Goal: Book appointment/travel/reservation

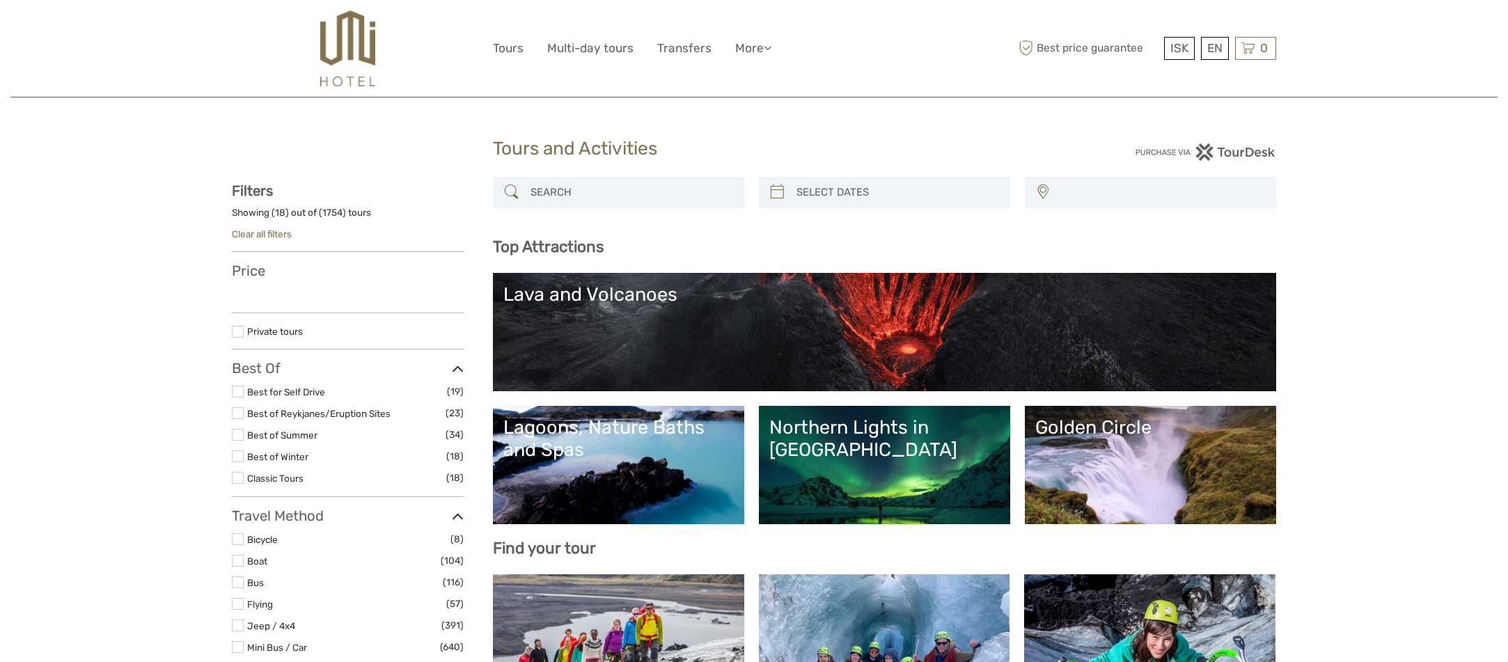
select select
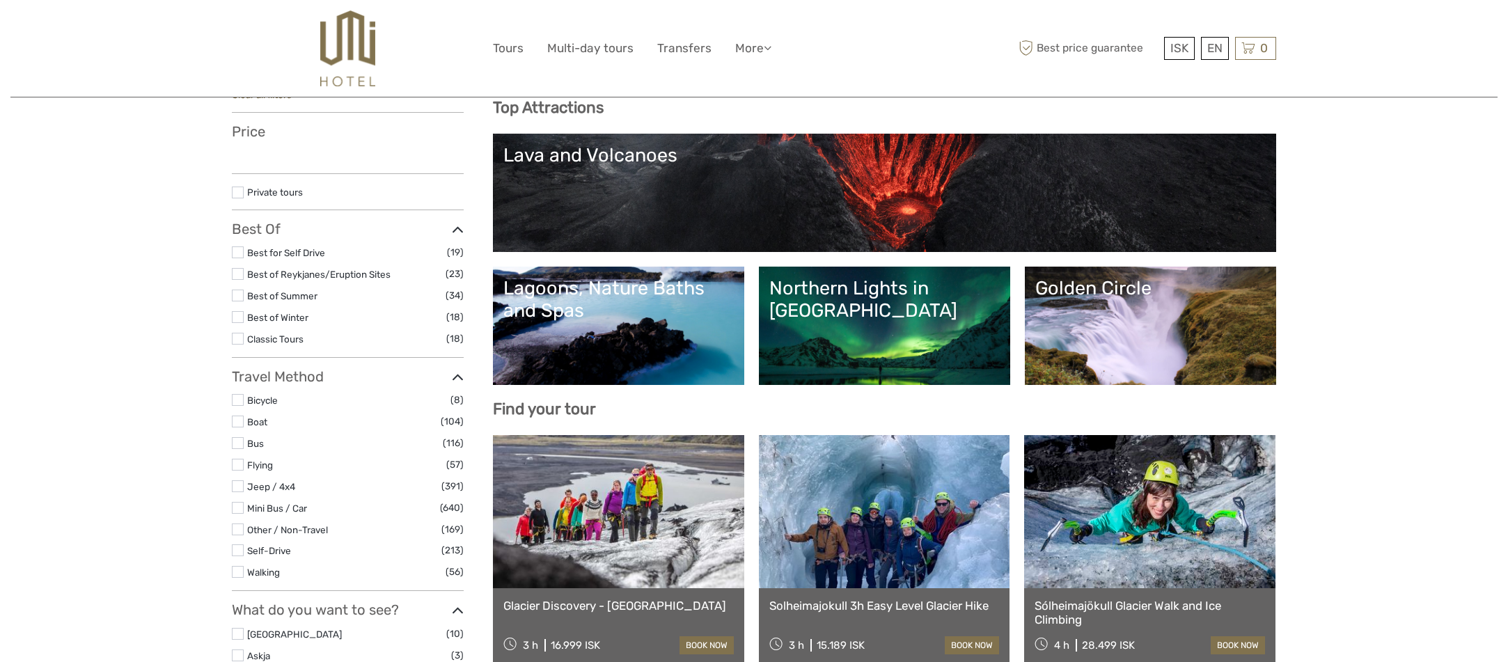
scroll to position [143, 0]
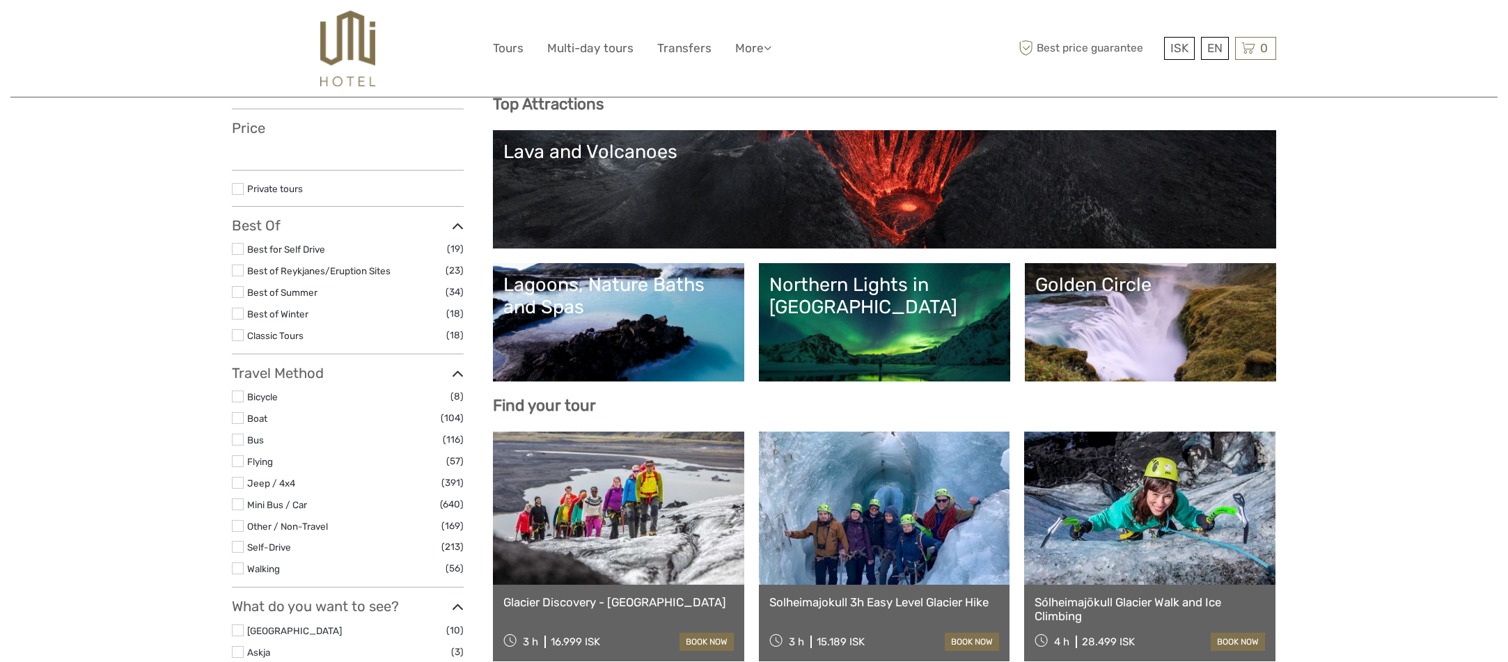
select select
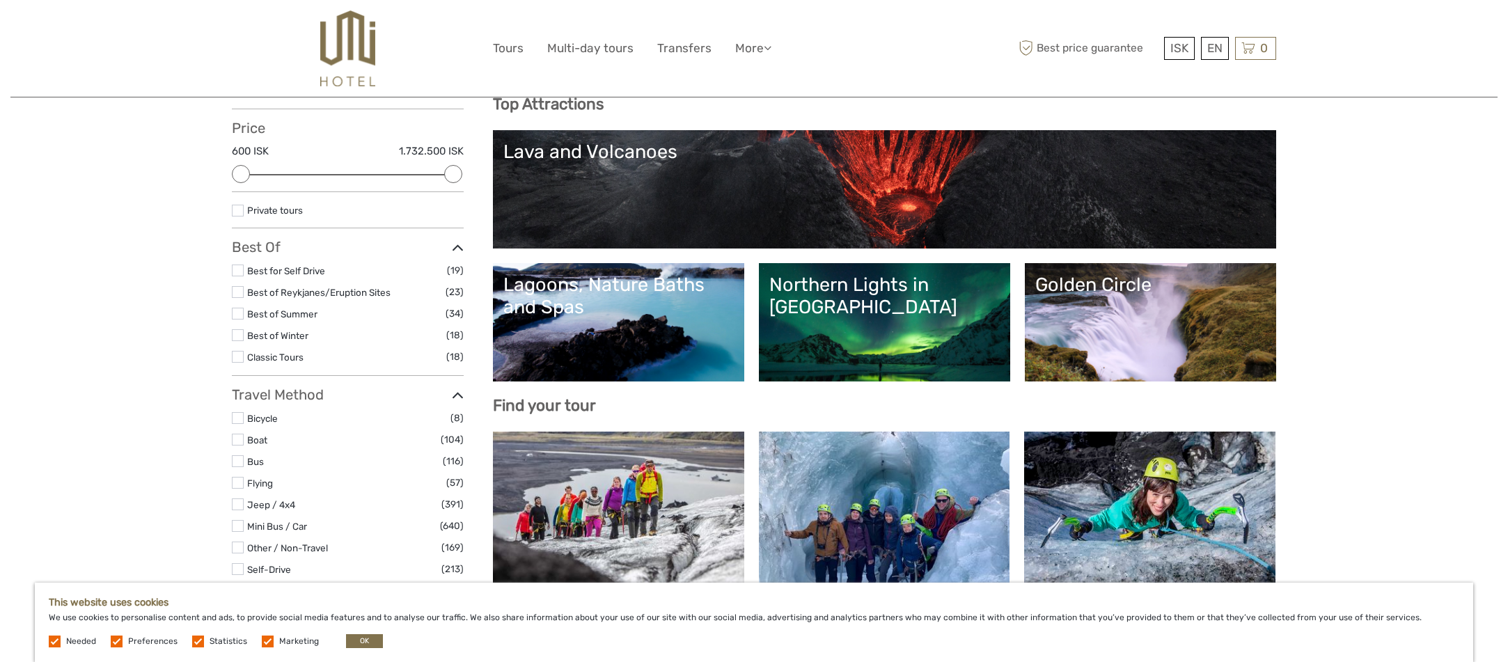
scroll to position [0, 0]
click at [873, 299] on link "Northern Lights in [GEOGRAPHIC_DATA]" at bounding box center [884, 322] width 230 height 97
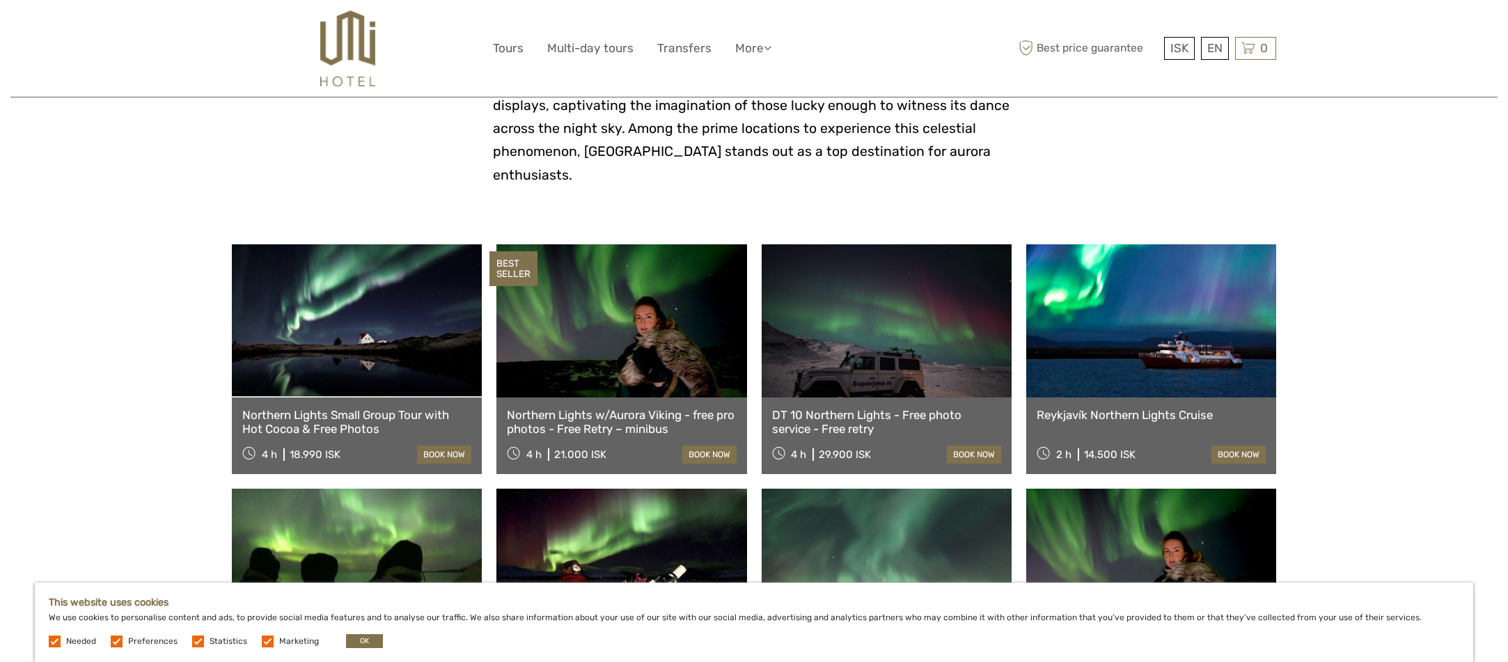
scroll to position [372, 0]
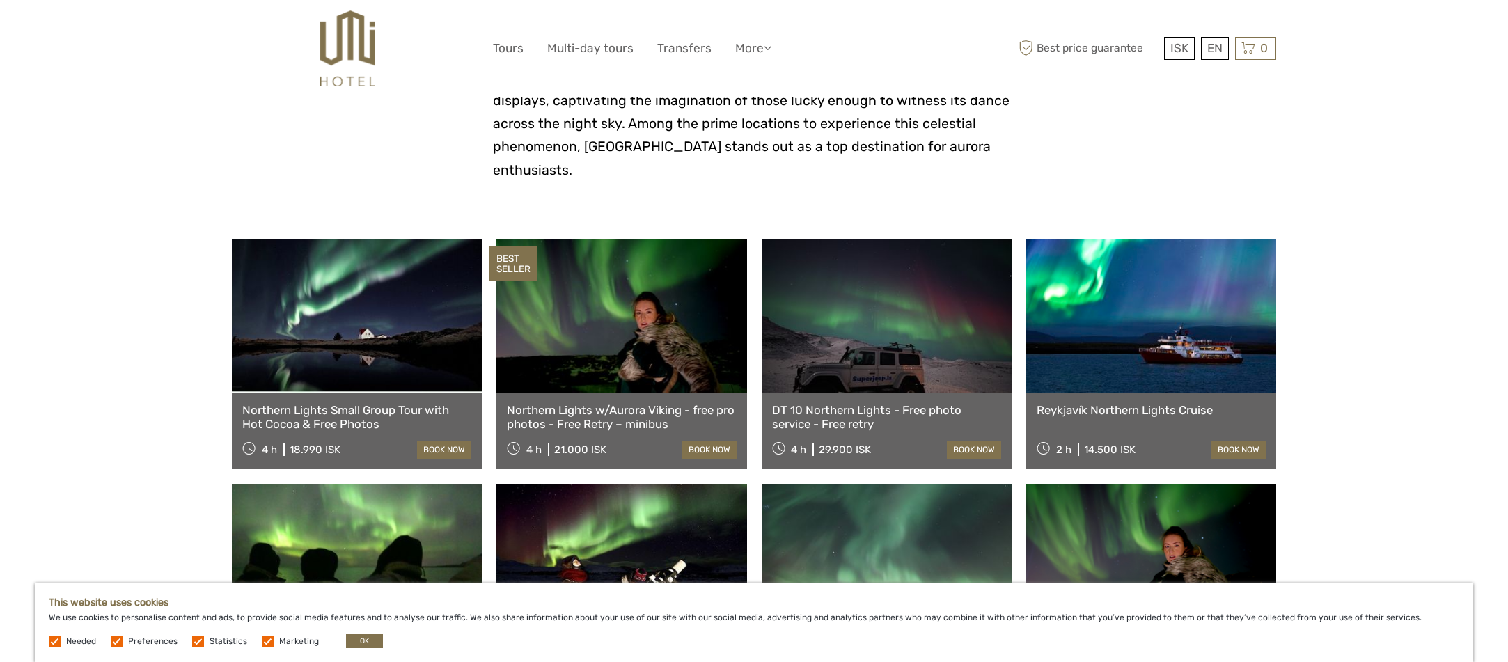
click at [376, 320] on link at bounding box center [357, 315] width 250 height 153
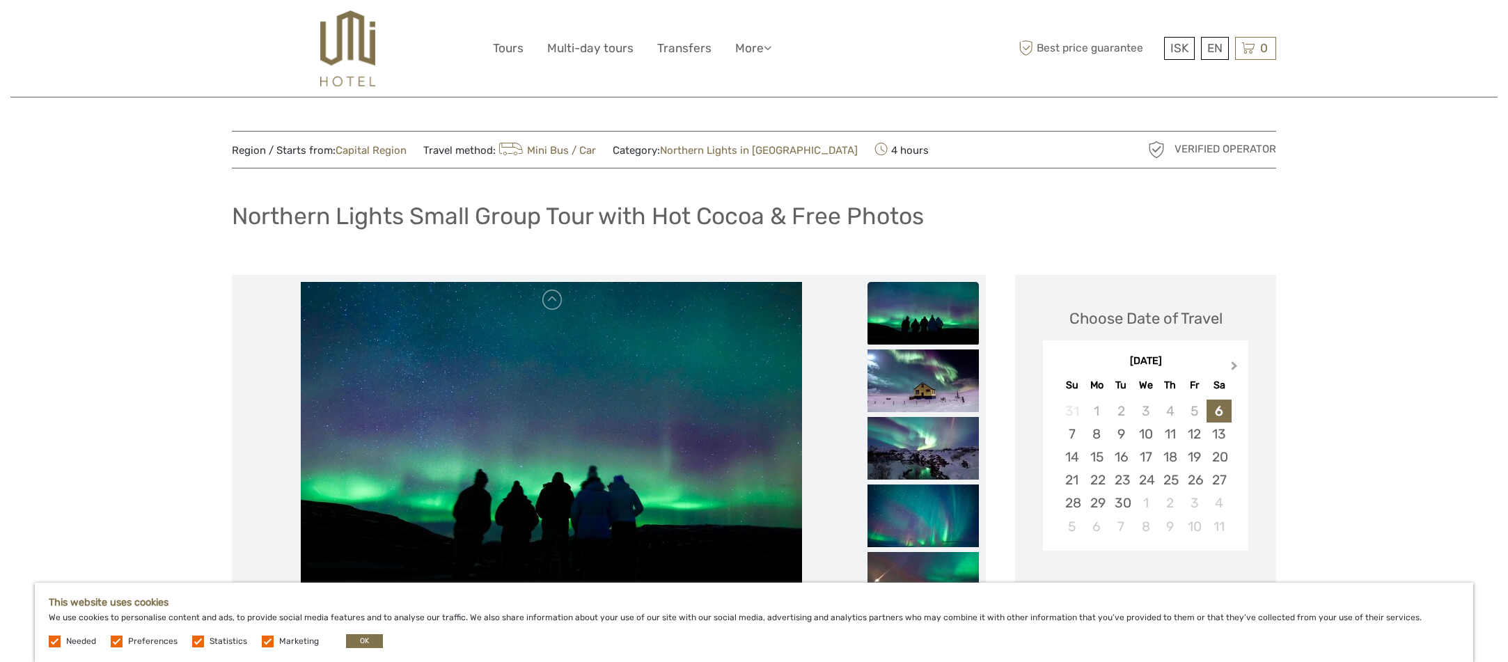
click at [1237, 362] on button "Next Month" at bounding box center [1236, 369] width 22 height 22
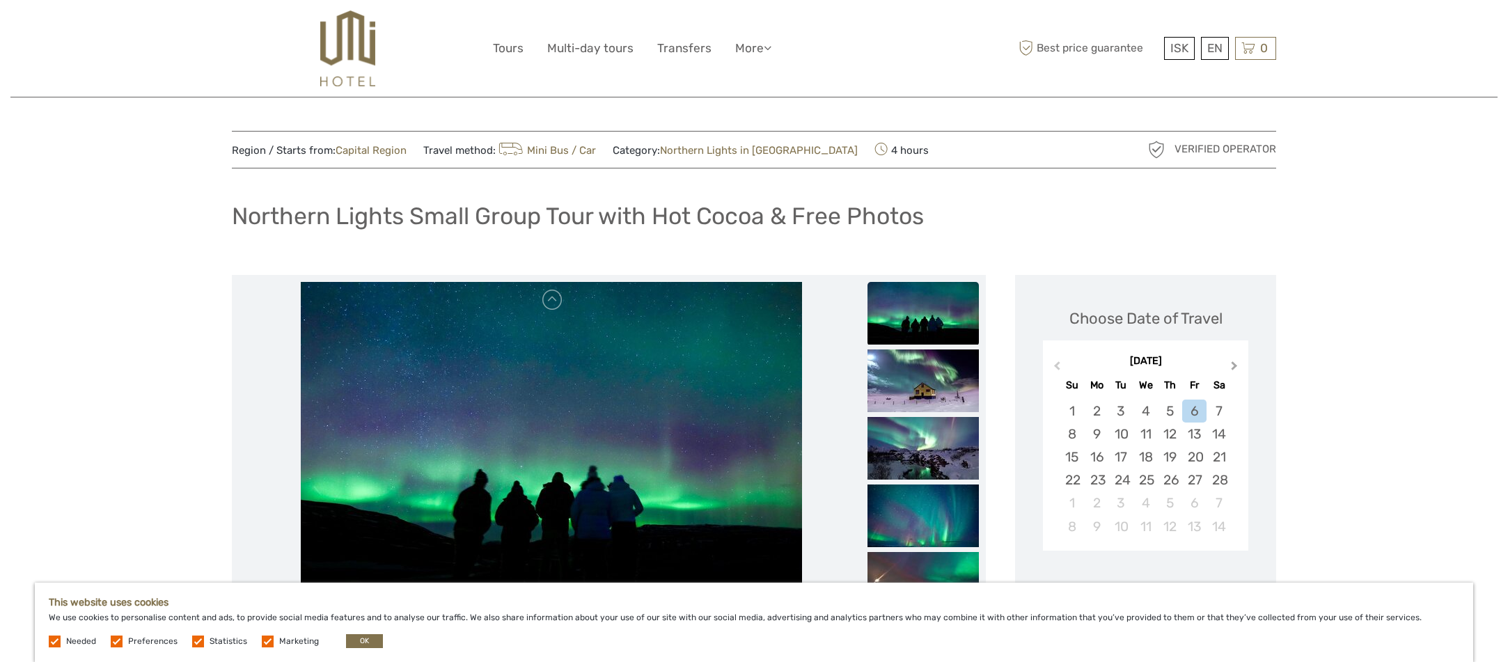
click at [1237, 362] on button "Next Month" at bounding box center [1236, 369] width 22 height 22
click at [1237, 362] on div "April 2026" at bounding box center [1145, 361] width 205 height 15
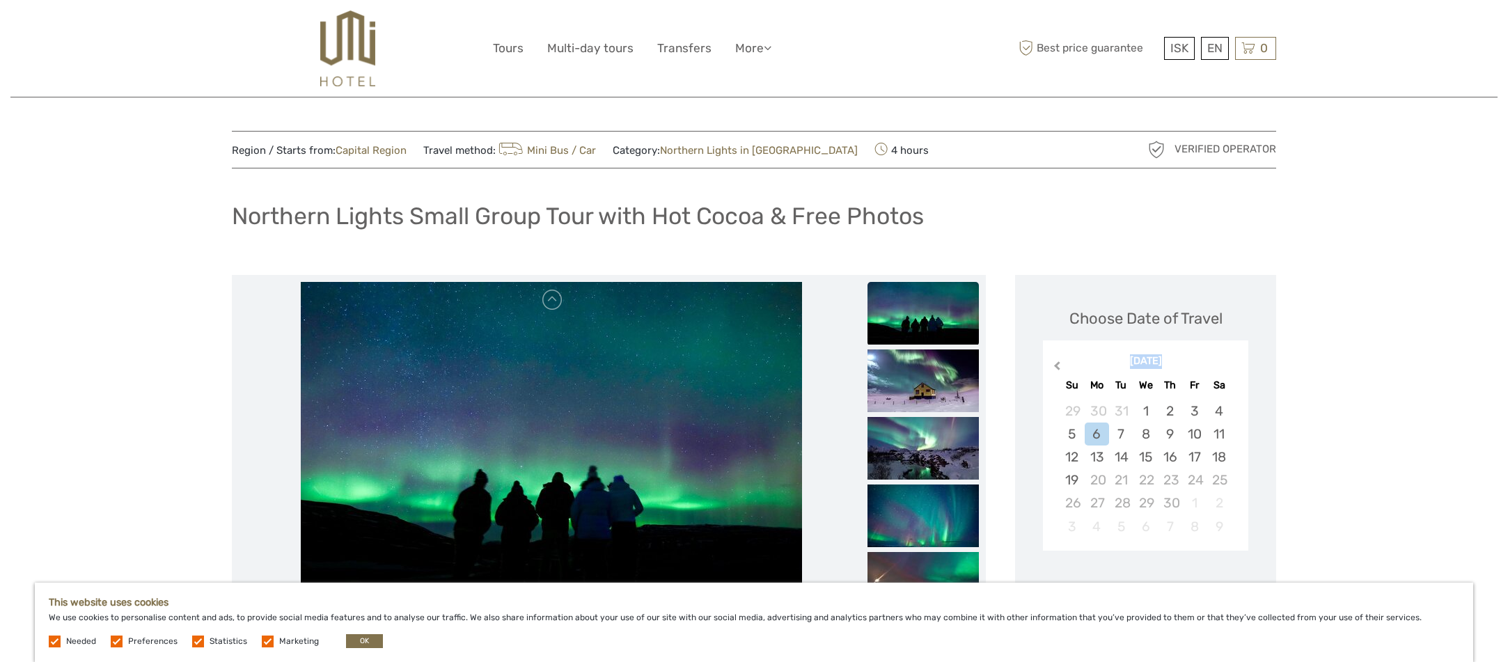
click at [1055, 360] on button "Previous Month" at bounding box center [1055, 369] width 22 height 22
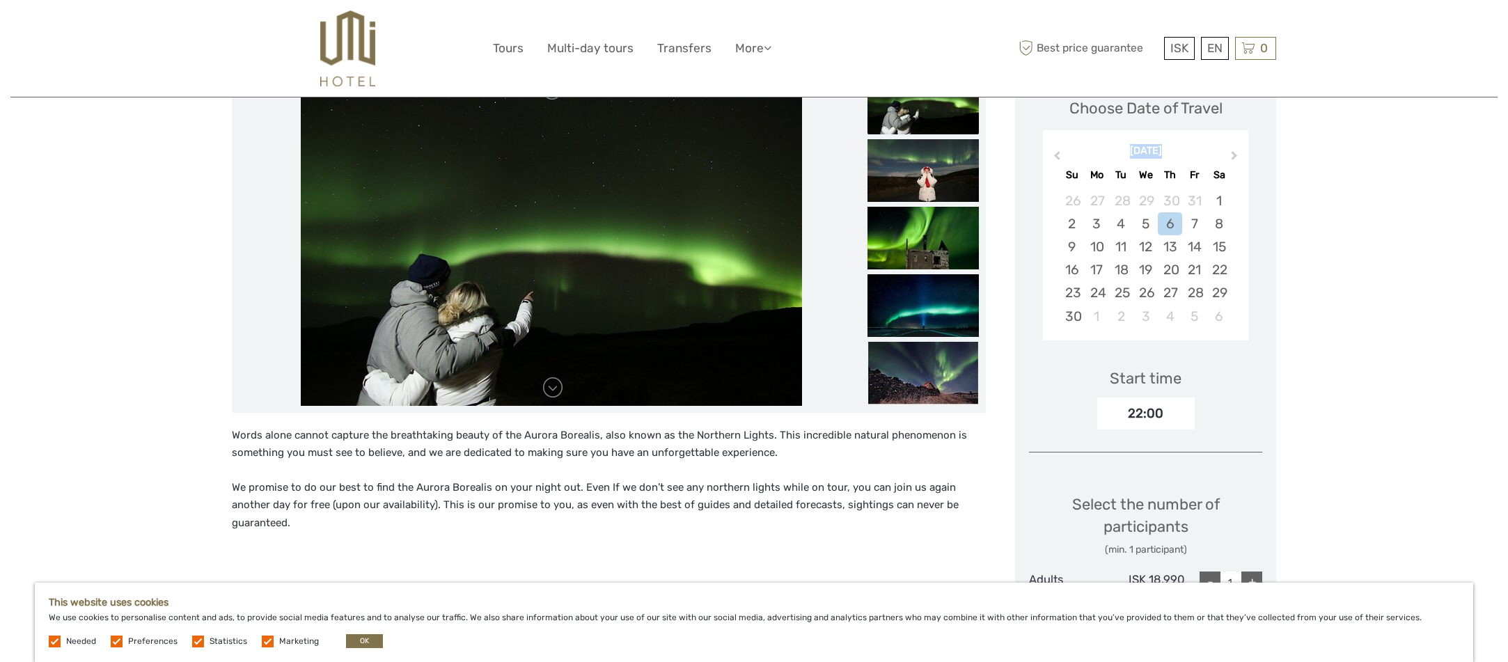
scroll to position [58, 0]
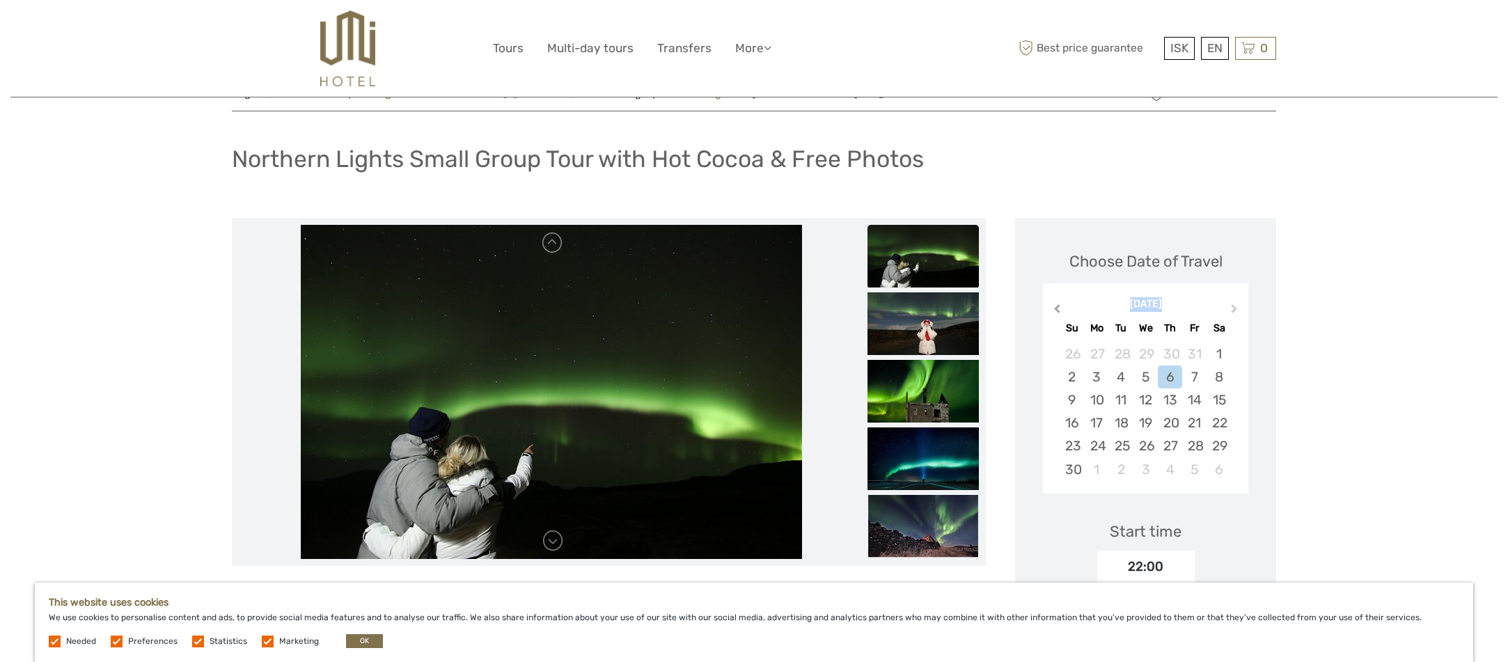
click at [1057, 310] on span "Previous Month" at bounding box center [1057, 311] width 0 height 20
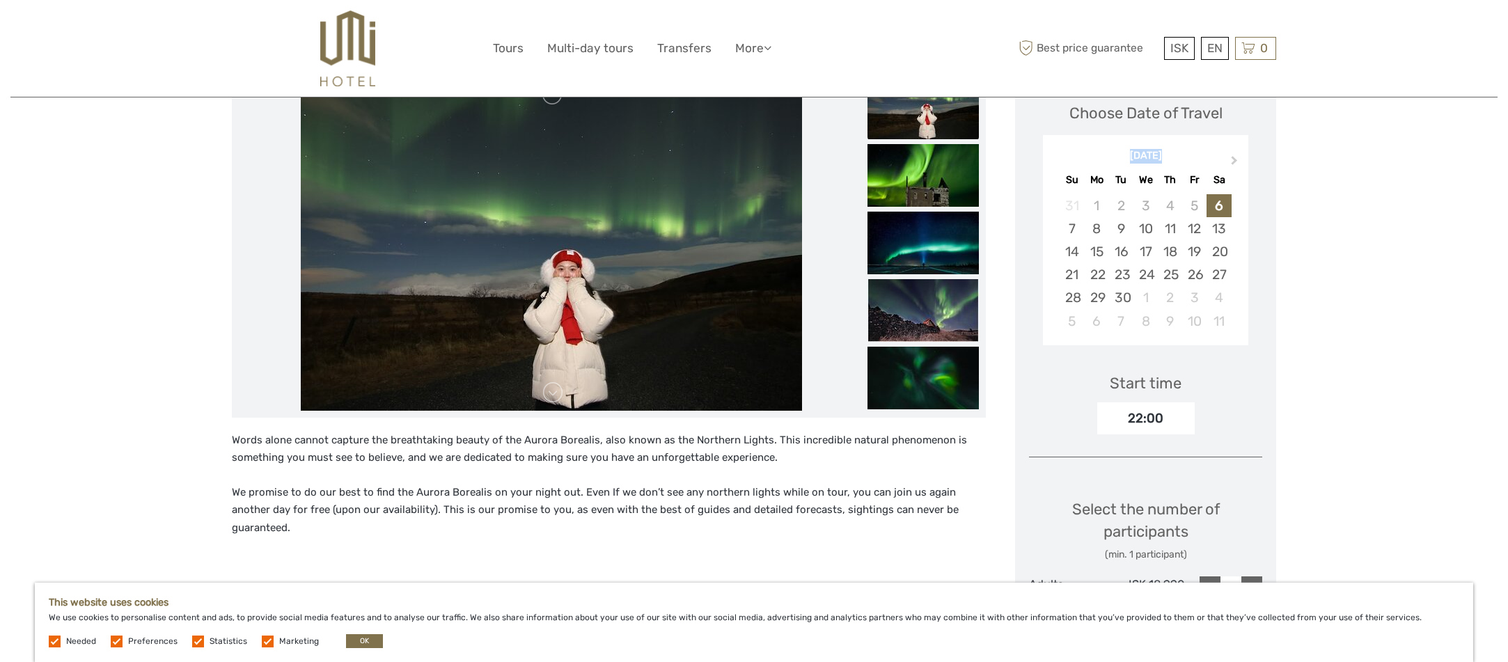
scroll to position [209, 0]
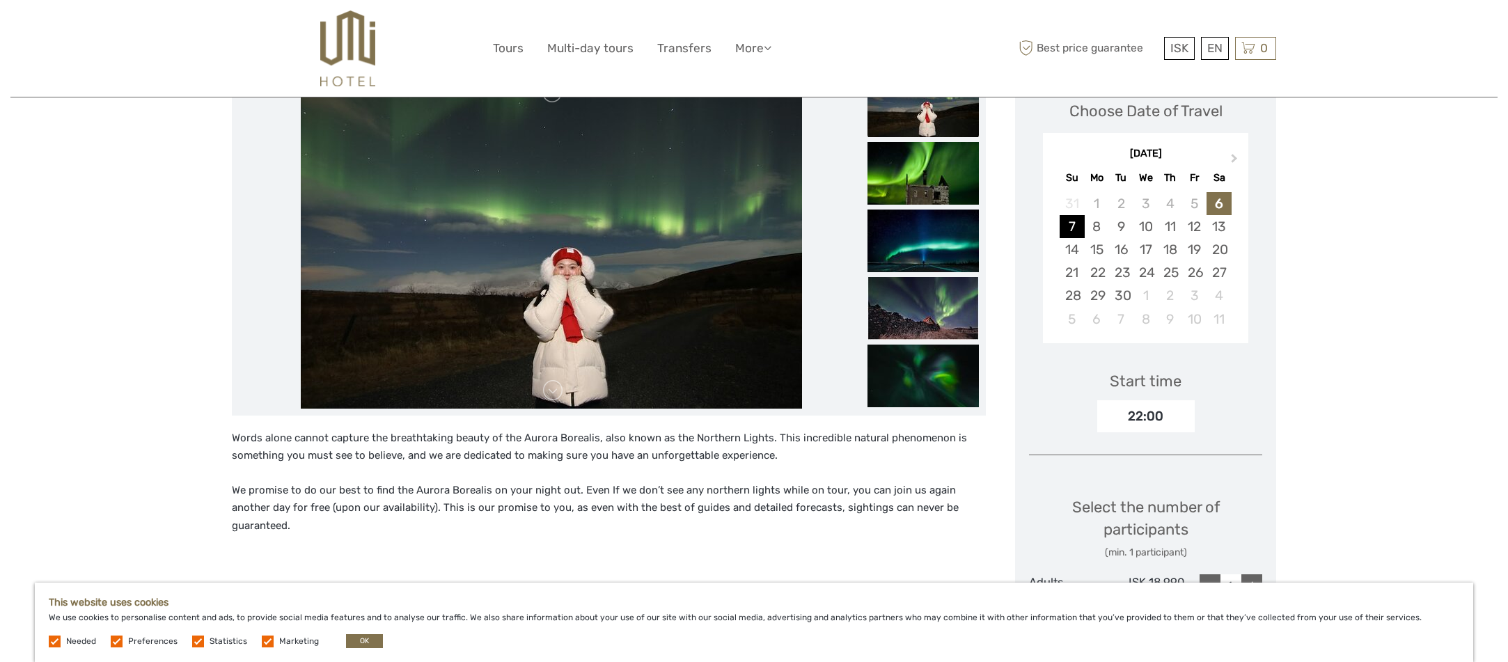
click at [1080, 235] on div "7" at bounding box center [1072, 226] width 24 height 23
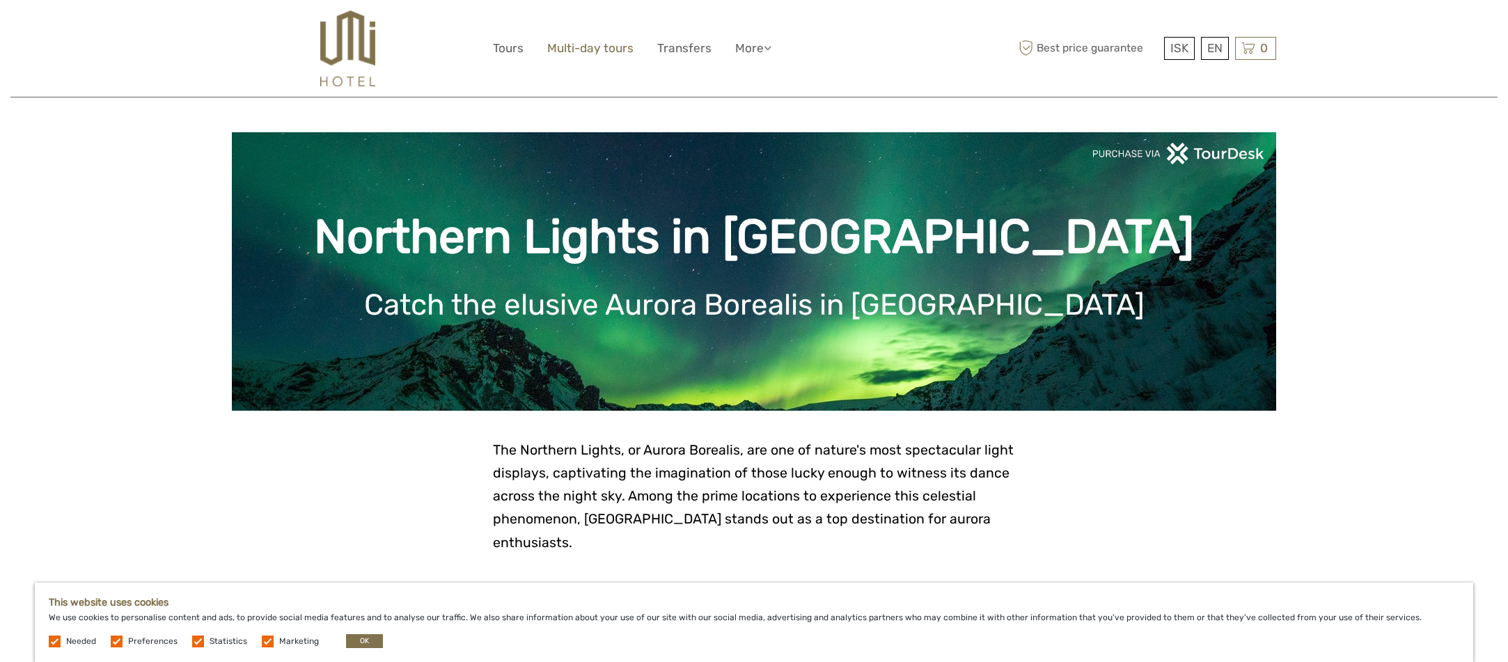
click at [565, 50] on link "Multi-day tours" at bounding box center [590, 48] width 86 height 20
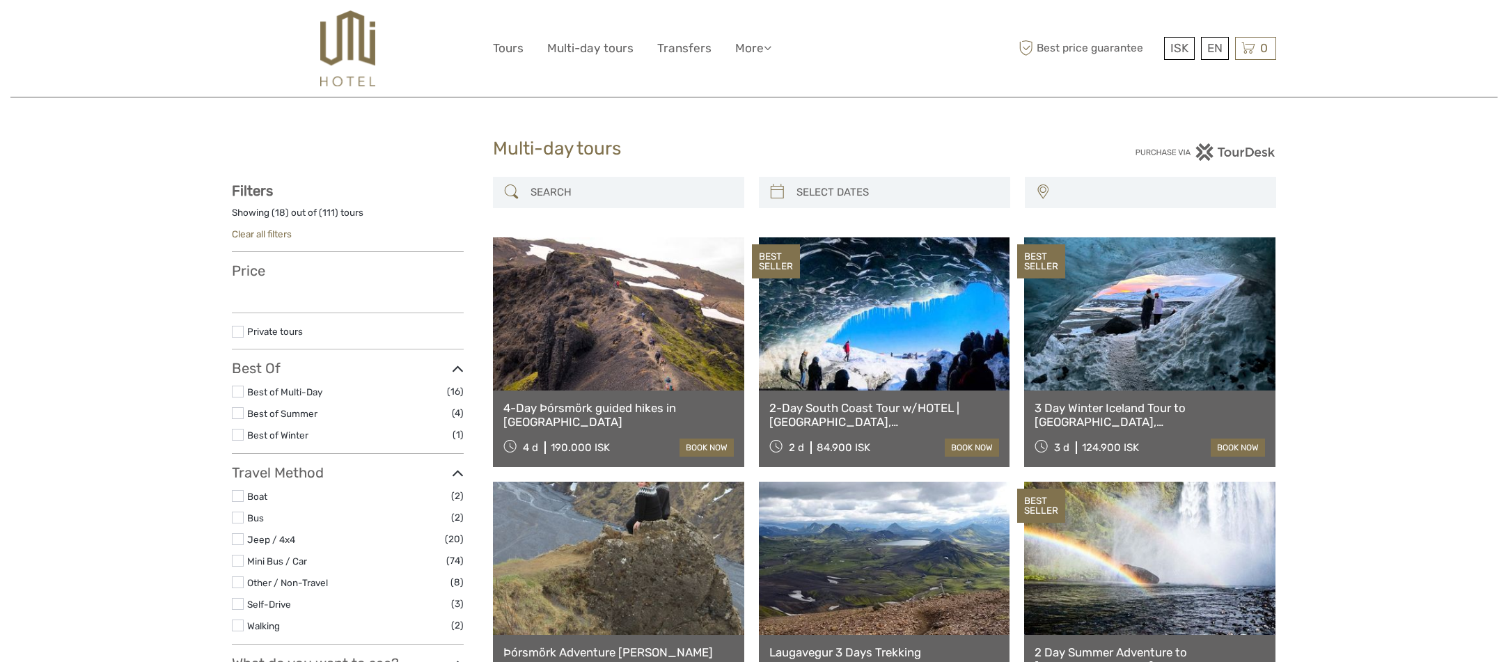
select select
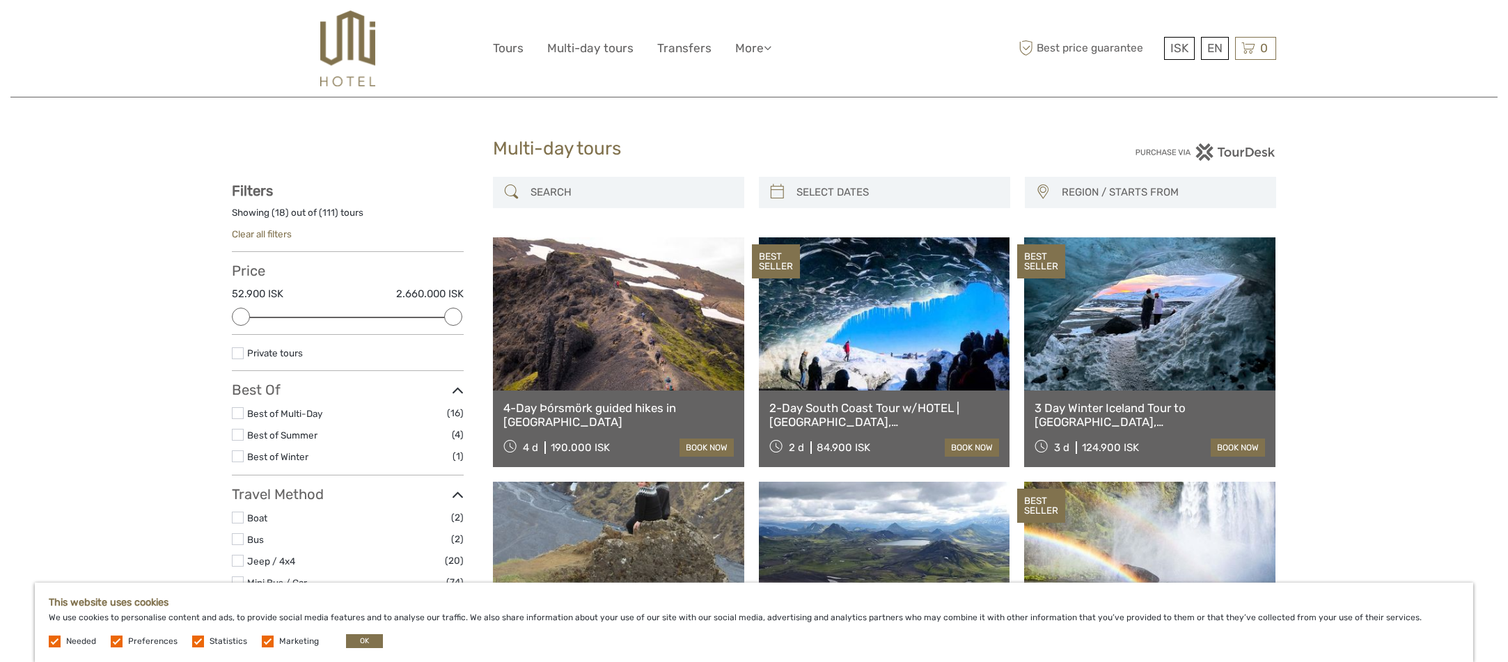
click at [853, 338] on link at bounding box center [884, 313] width 251 height 153
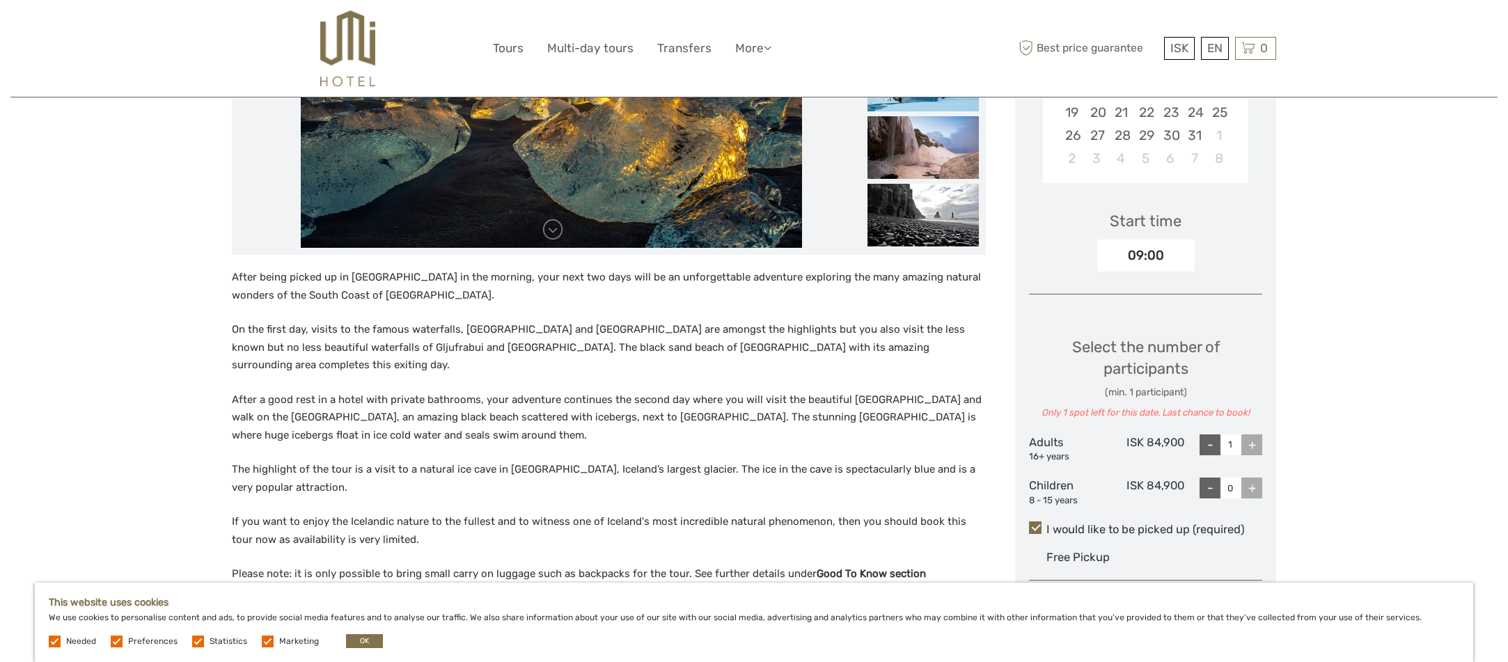
scroll to position [396, 0]
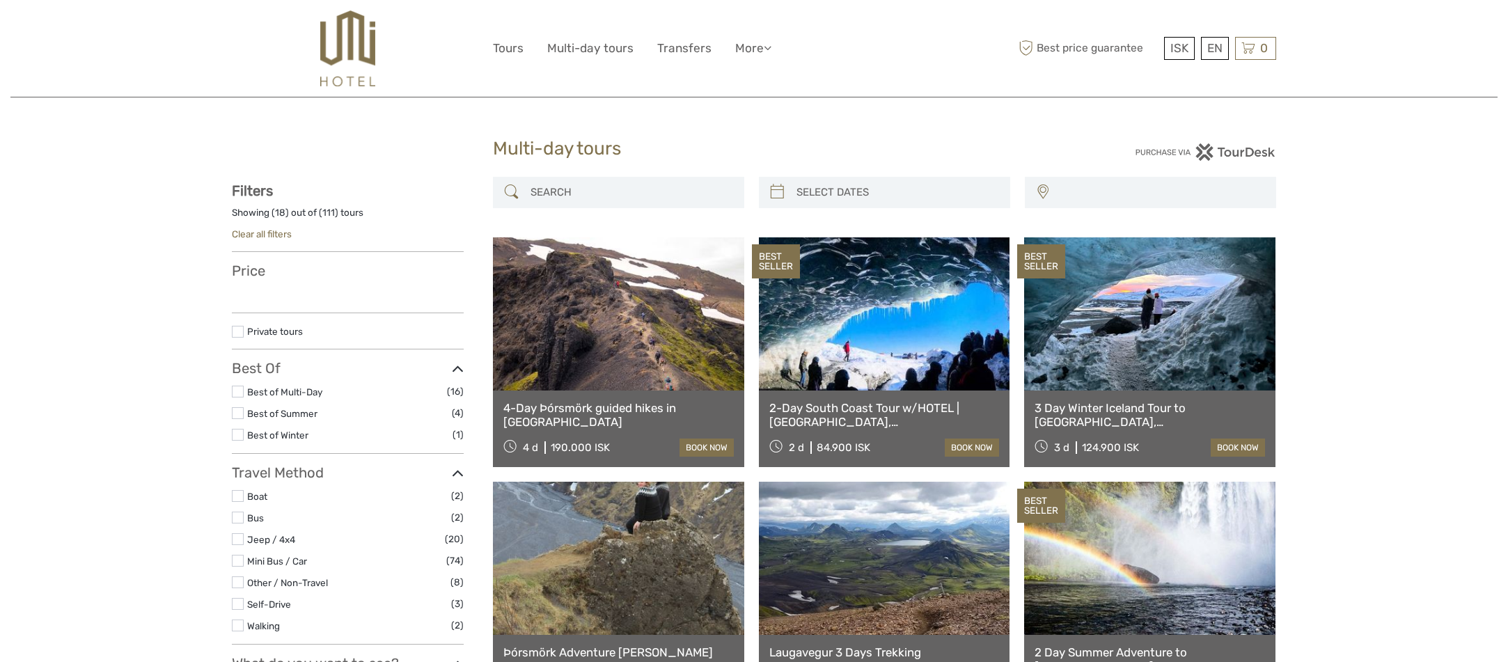
select select
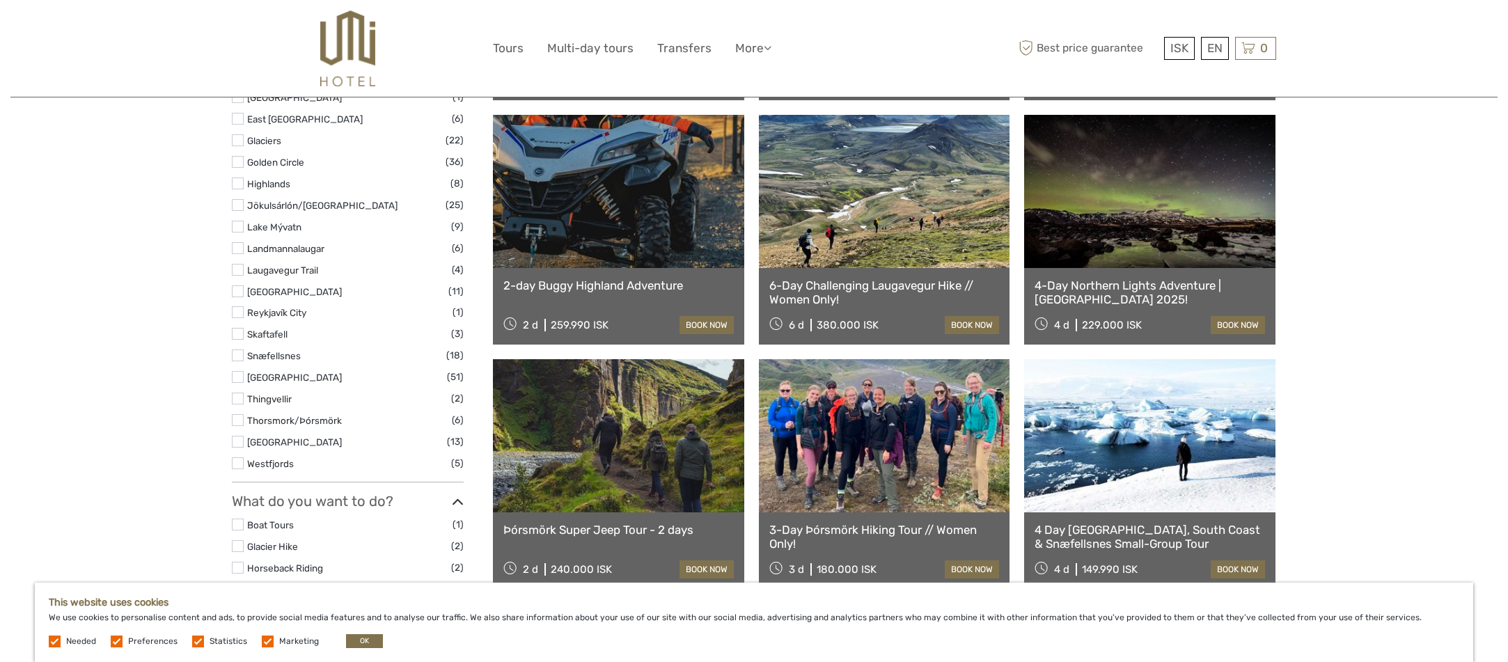
scroll to position [612, 0]
click at [592, 289] on link "2-day Buggy Highland Adventure" at bounding box center [618, 285] width 230 height 14
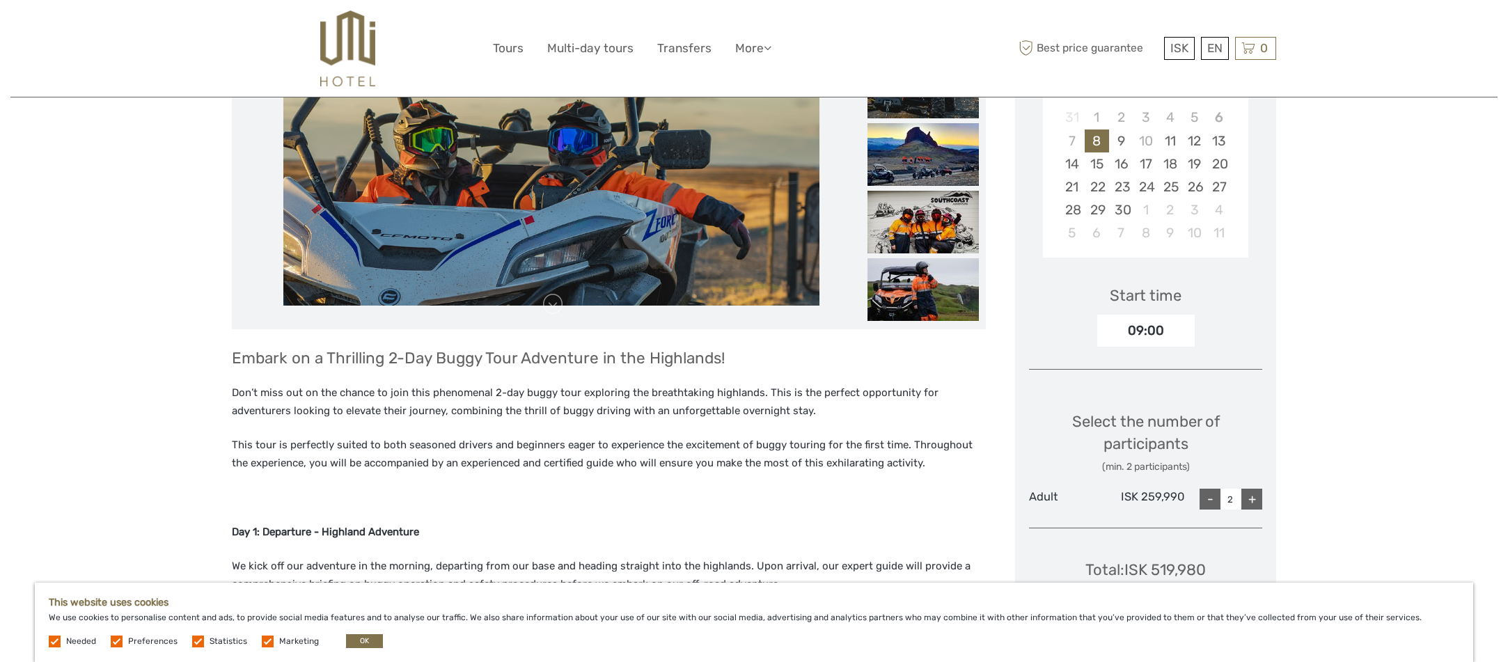
scroll to position [292, 0]
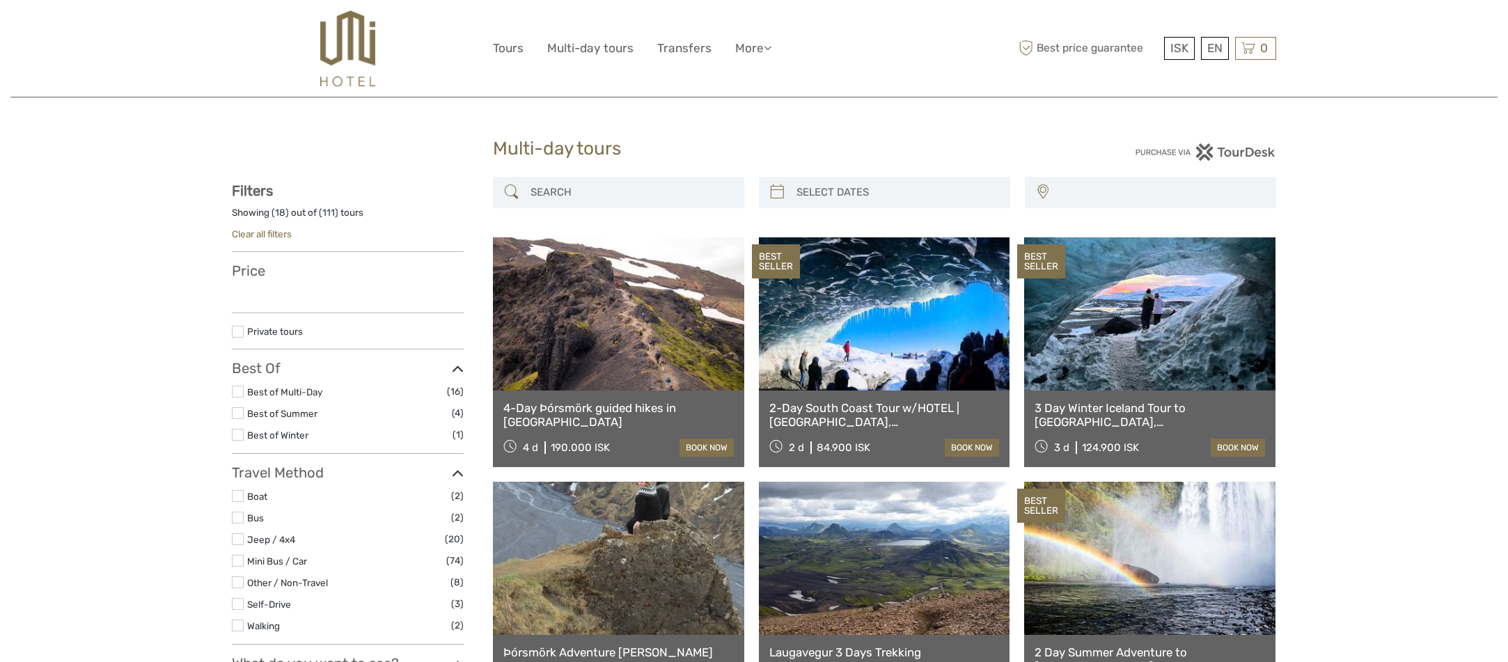
select select
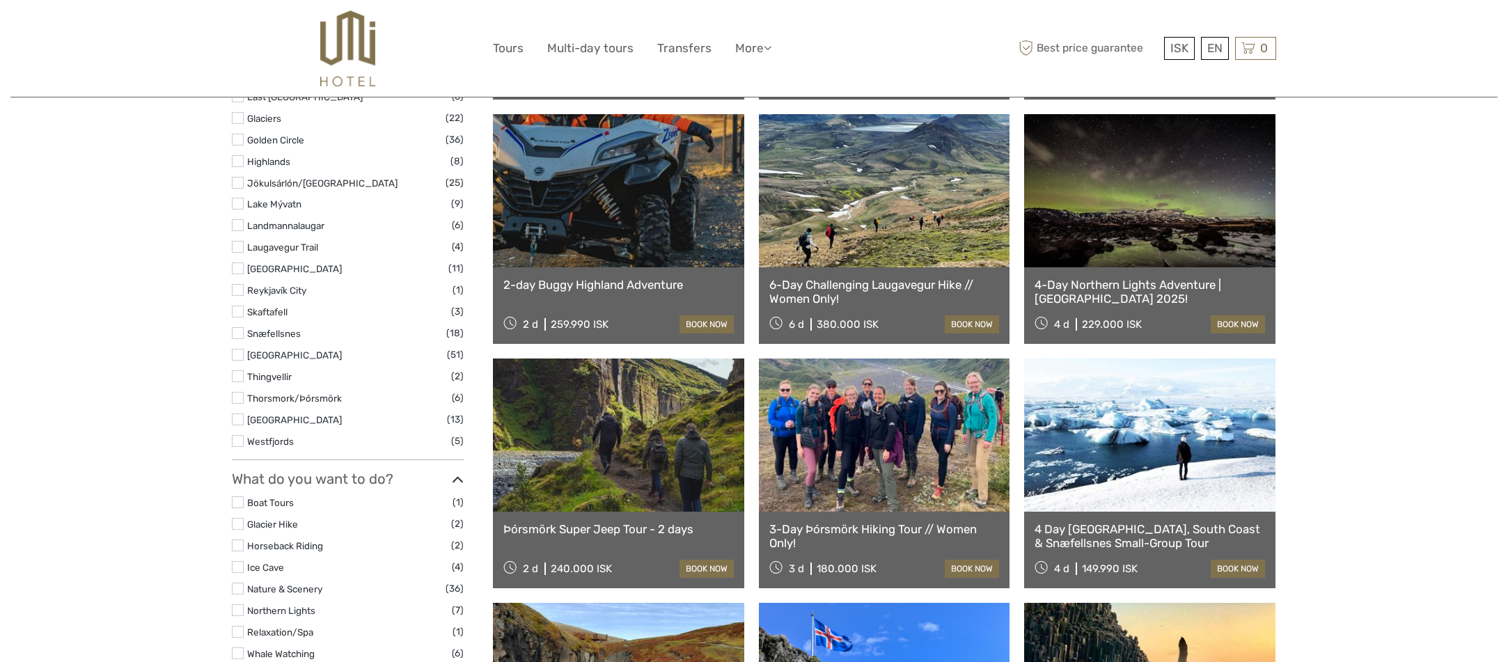
select select
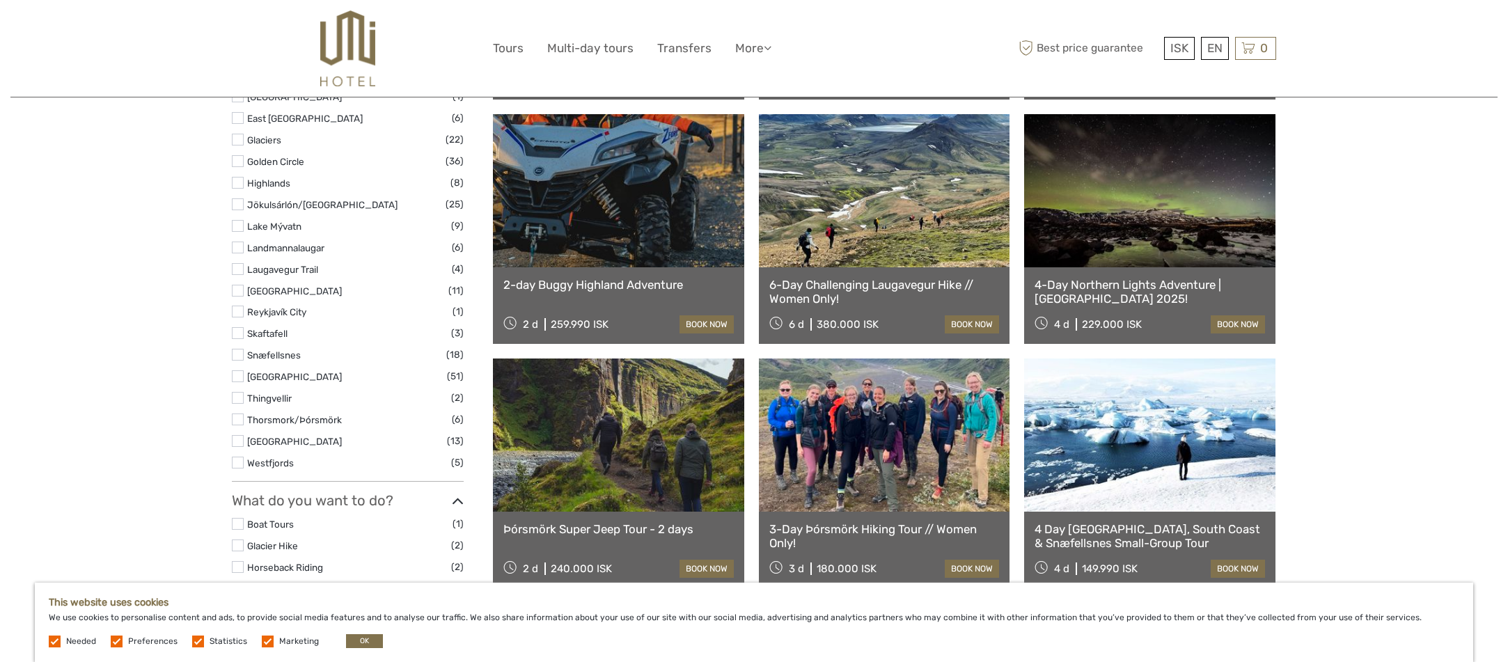
scroll to position [0, 0]
click at [306, 47] on div at bounding box center [362, 48] width 261 height 76
click at [354, 47] on img at bounding box center [347, 48] width 55 height 76
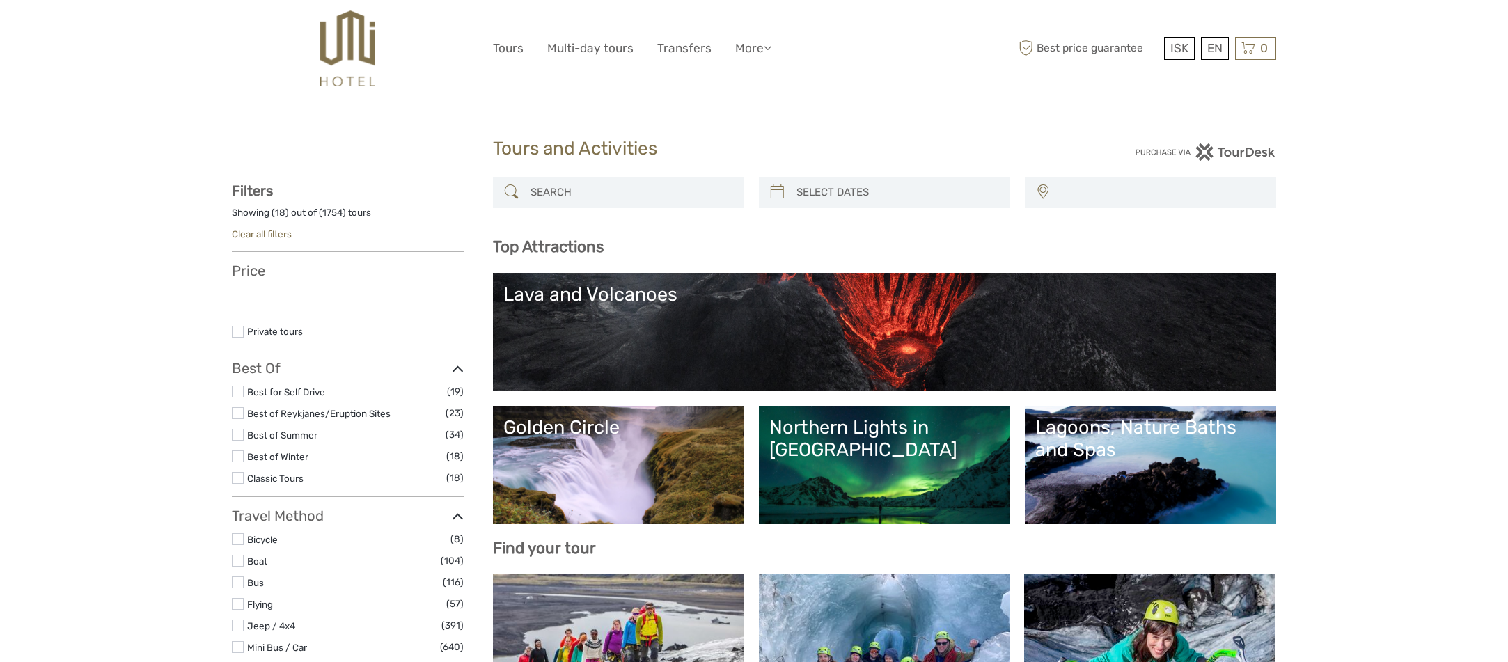
select select
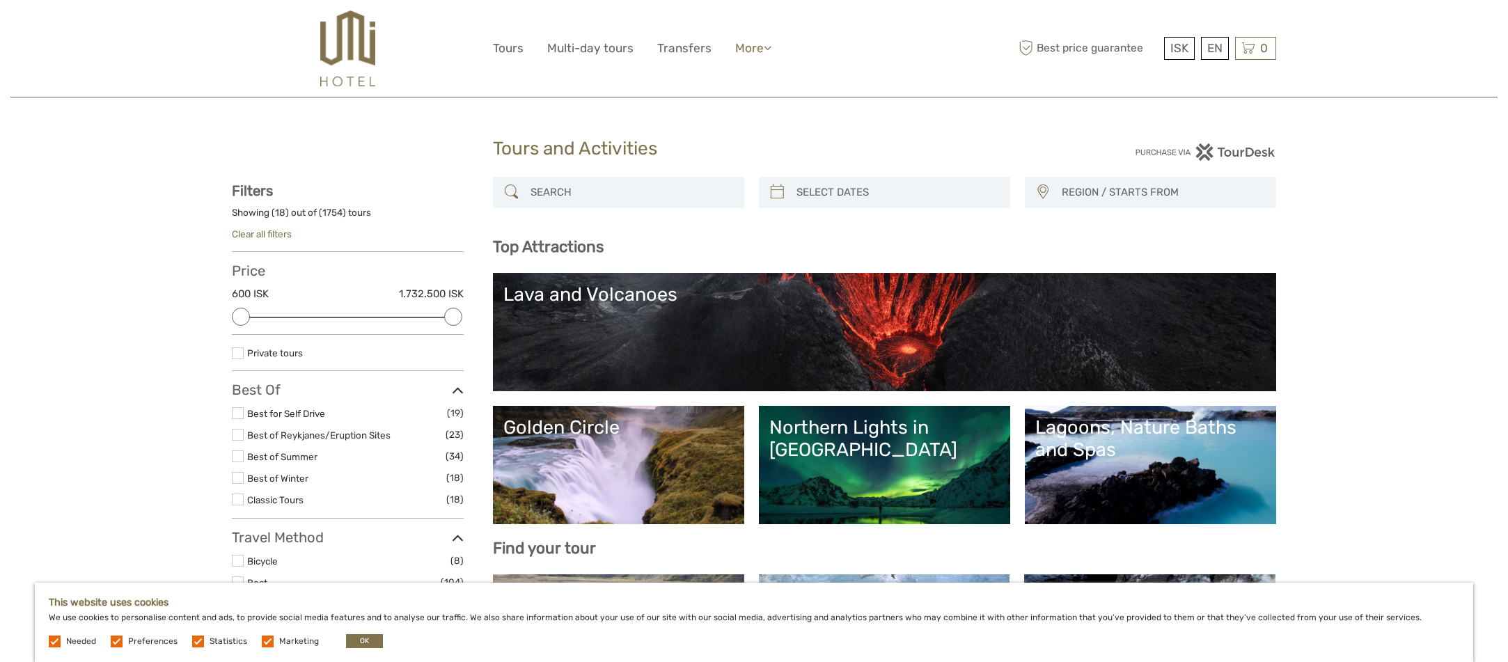
click at [741, 50] on link "More" at bounding box center [753, 48] width 36 height 20
click at [736, 141] on link "Back to Hotel" at bounding box center [729, 138] width 84 height 27
